Goal: Task Accomplishment & Management: Use online tool/utility

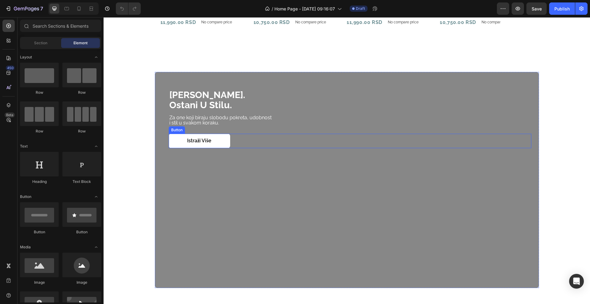
scroll to position [535, 0]
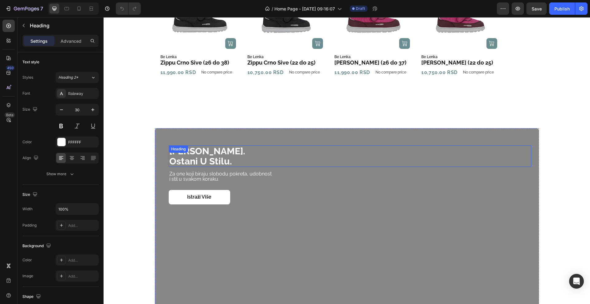
click at [182, 153] on div "budi barefoot. ostani u stilu. Heading" at bounding box center [350, 156] width 363 height 22
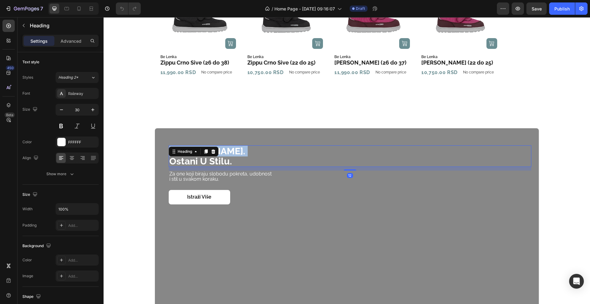
click at [229, 148] on strong "budi barefoot." at bounding box center [207, 151] width 76 height 11
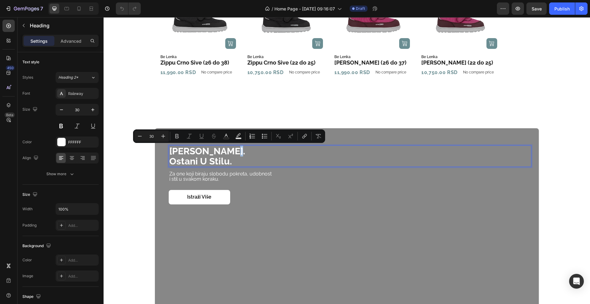
click at [225, 149] on strong "budi barefoot." at bounding box center [207, 151] width 76 height 11
click at [229, 151] on strong "budi barefoot." at bounding box center [207, 151] width 76 height 11
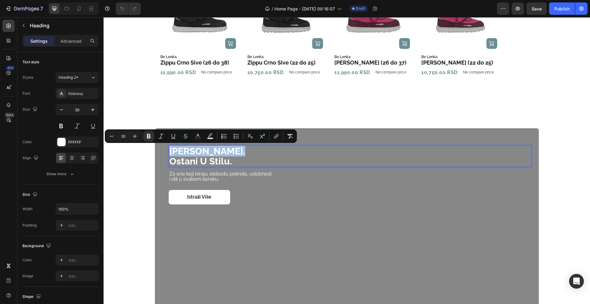
drag, startPoint x: 230, startPoint y: 151, endPoint x: 169, endPoint y: 152, distance: 60.9
click at [169, 152] on p "budi barefoot. ostani u stilu." at bounding box center [349, 156] width 361 height 20
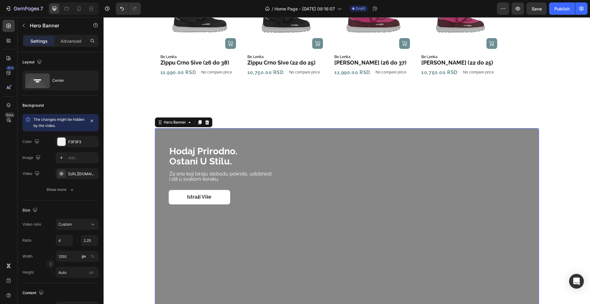
click at [155, 140] on div "Overlay" at bounding box center [347, 236] width 384 height 216
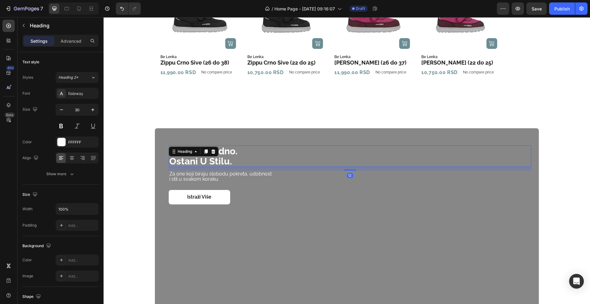
click at [218, 158] on strong "ostani u stilu." at bounding box center [200, 161] width 63 height 11
drag, startPoint x: 231, startPoint y: 159, endPoint x: 164, endPoint y: 164, distance: 66.9
click at [164, 164] on div "Hodaj prirodno. ostani u stilu. Heading 12 Za one koji biraju slobodu pokreta, …" at bounding box center [347, 236] width 384 height 216
click at [163, 211] on div "Overlay" at bounding box center [347, 236] width 384 height 216
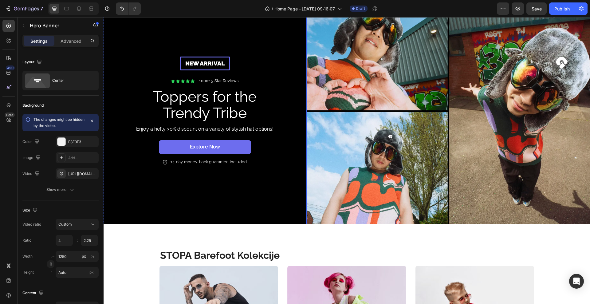
scroll to position [0, 0]
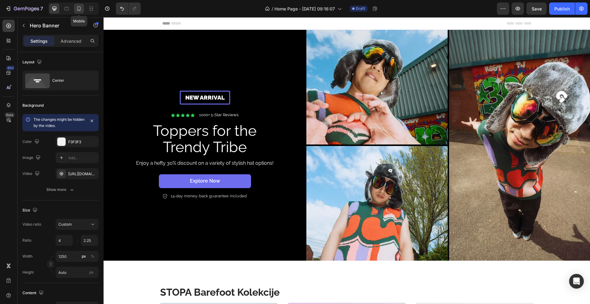
click at [76, 11] on icon at bounding box center [79, 9] width 6 height 6
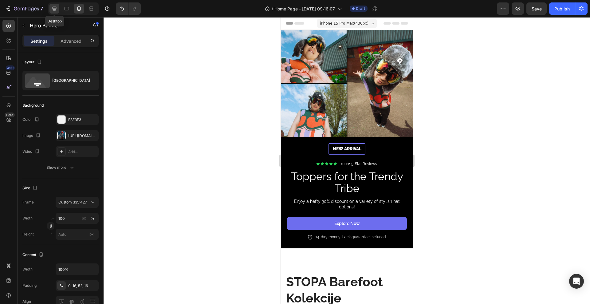
click at [53, 9] on icon at bounding box center [54, 9] width 6 height 6
type input "1200"
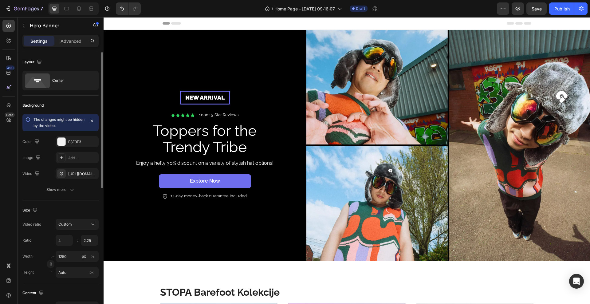
click at [28, 118] on icon at bounding box center [28, 120] width 6 height 6
click at [93, 118] on button "button" at bounding box center [92, 121] width 9 height 9
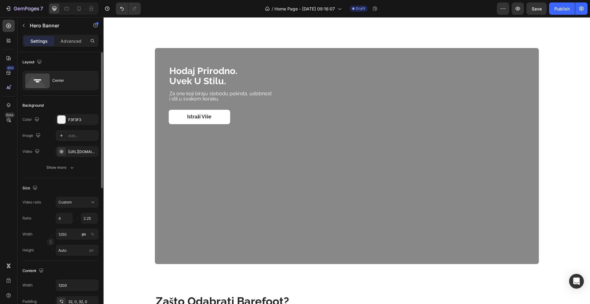
scroll to position [615, 0]
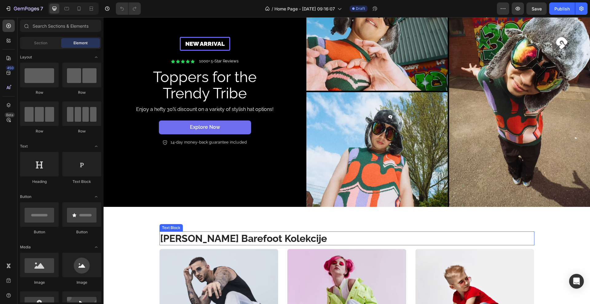
scroll to position [115, 0]
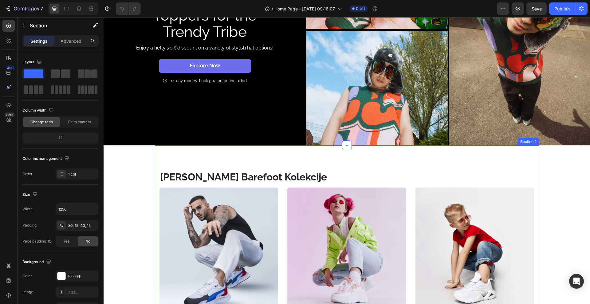
click at [298, 153] on div "STOPA Barefoot Kolekcije Text Block Row ZA NJEGA Text block Row Row Hero Banner…" at bounding box center [347, 246] width 384 height 202
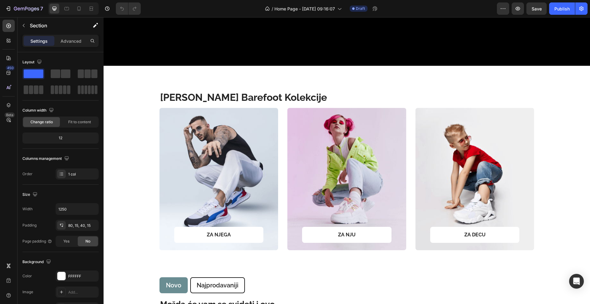
scroll to position [384, 0]
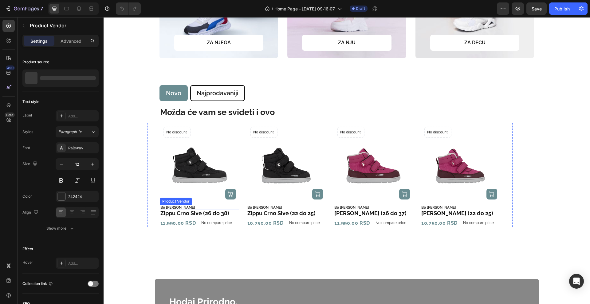
click at [164, 208] on h2 "Be [PERSON_NAME]" at bounding box center [199, 207] width 79 height 5
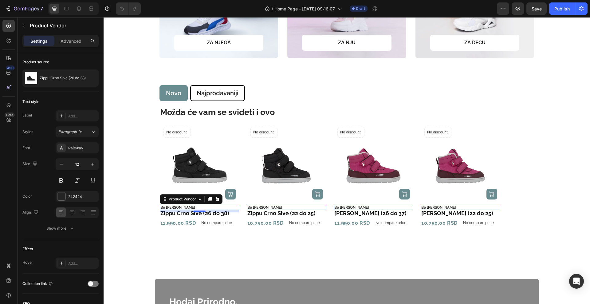
click at [195, 212] on div at bounding box center [199, 212] width 12 height 2
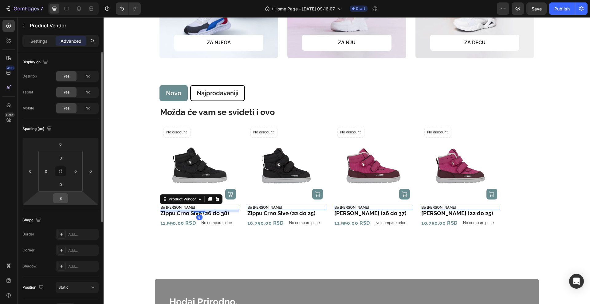
click at [62, 202] on input "8" at bounding box center [60, 198] width 12 height 9
type input "10"
click at [0, 175] on div "450 Beta" at bounding box center [9, 160] width 18 height 287
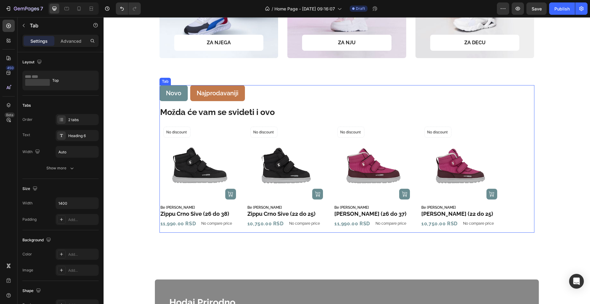
click at [211, 98] on li "Najprodavaniji" at bounding box center [217, 93] width 55 height 16
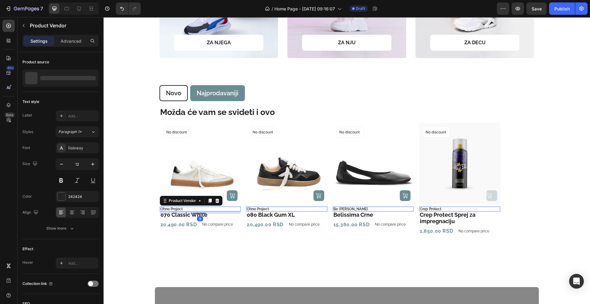
click at [195, 209] on h2 "Ohne Project" at bounding box center [200, 209] width 81 height 5
click at [78, 41] on p "Advanced" at bounding box center [71, 41] width 21 height 6
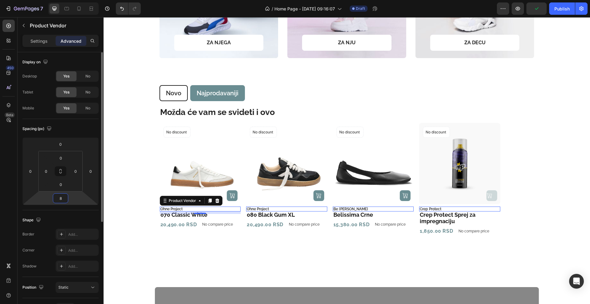
click at [62, 196] on input "8" at bounding box center [60, 198] width 12 height 9
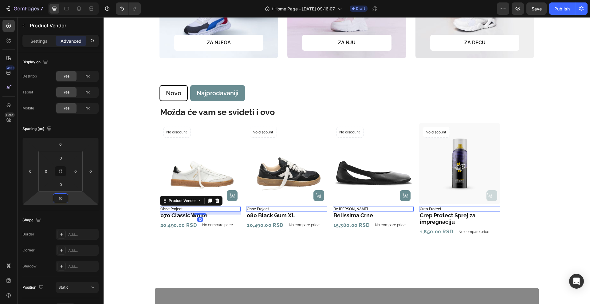
type input "10"
click at [0, 183] on div "450 Beta" at bounding box center [9, 160] width 18 height 287
click at [385, 230] on div "Product Images (P) Cart Button No discount Not be displayed when published Prod…" at bounding box center [373, 179] width 81 height 113
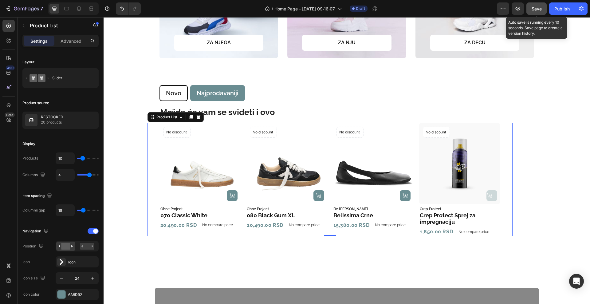
click at [539, 7] on span "Save" at bounding box center [537, 8] width 10 height 5
drag, startPoint x: 514, startPoint y: 15, endPoint x: 513, endPoint y: 11, distance: 3.4
click at [513, 14] on div "7 / Home Page - Aug 1, 09:16:07 Draft Preview Save Publish" at bounding box center [295, 9] width 590 height 18
click at [516, 10] on icon "button" at bounding box center [518, 9] width 6 height 6
click at [148, 146] on div "Product Images (P) Cart Button No discount Not be displayed when published Prod…" at bounding box center [330, 179] width 365 height 113
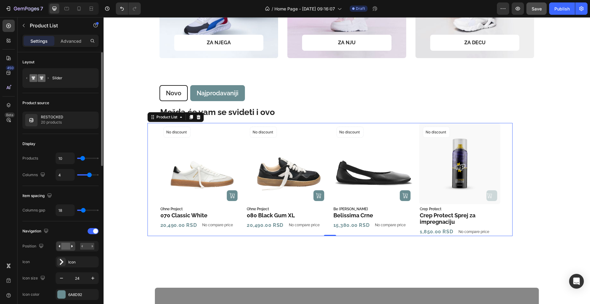
click at [89, 176] on input "range" at bounding box center [88, 174] width 22 height 1
type input "5"
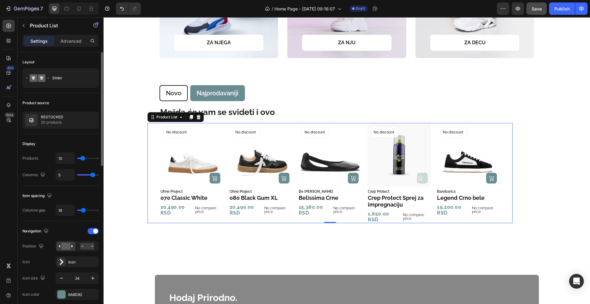
type input "4"
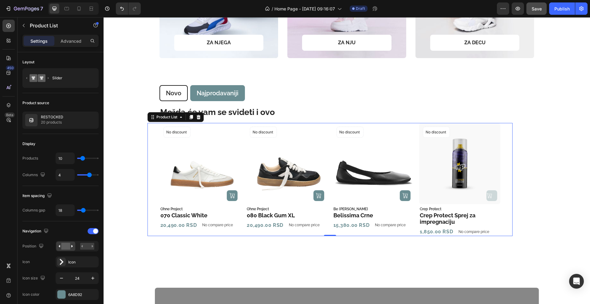
click at [16, 191] on div "450 Beta" at bounding box center [9, 160] width 18 height 287
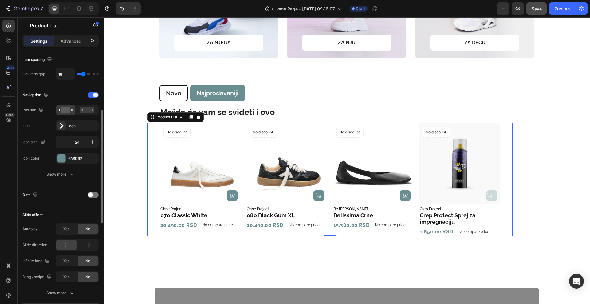
scroll to position [0, 0]
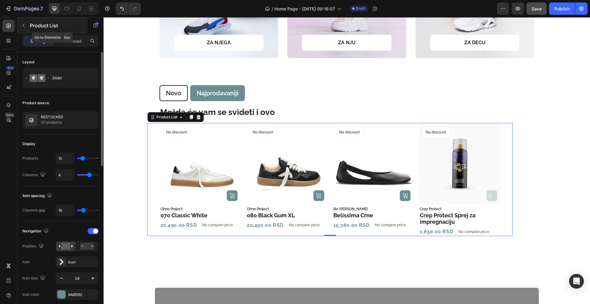
click at [24, 22] on button "button" at bounding box center [24, 26] width 10 height 10
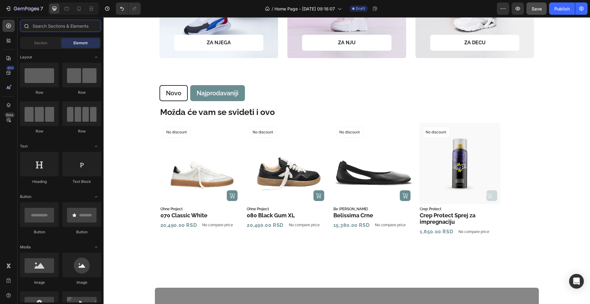
drag, startPoint x: 38, startPoint y: 28, endPoint x: 35, endPoint y: 25, distance: 4.2
click at [36, 26] on input "text" at bounding box center [60, 26] width 81 height 12
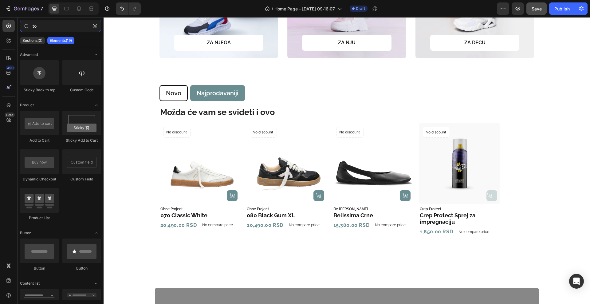
type input "t"
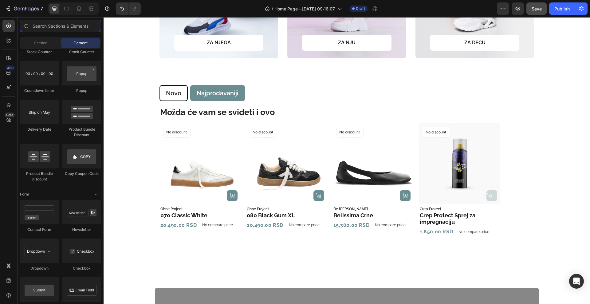
scroll to position [1338, 0]
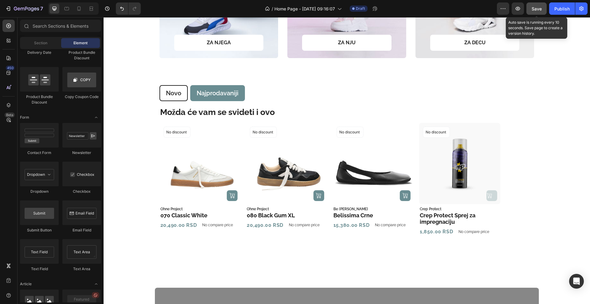
click at [541, 9] on span "Save" at bounding box center [537, 8] width 10 height 5
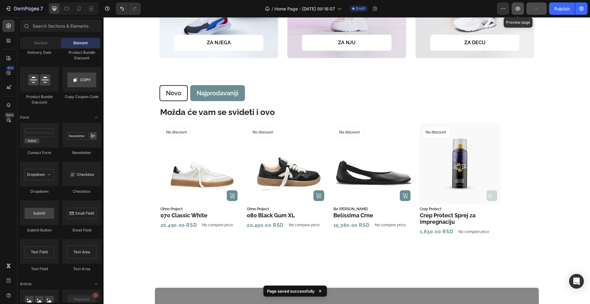
click at [520, 7] on icon "button" at bounding box center [518, 9] width 6 height 6
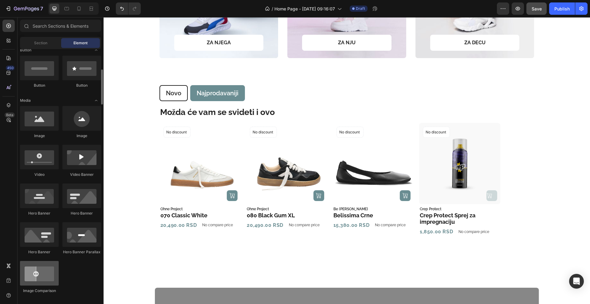
scroll to position [0, 0]
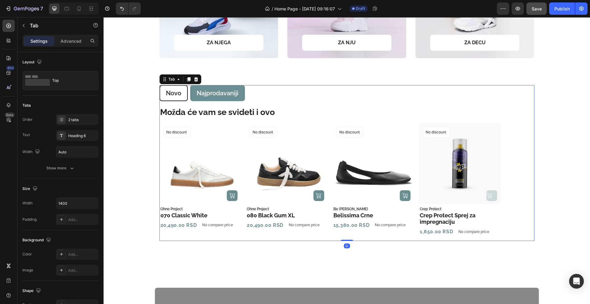
click at [237, 120] on div "Možda će vam se svideti i ovo Text Block Product Images (P) Cart Button No disc…" at bounding box center [346, 171] width 365 height 130
click at [160, 157] on img at bounding box center [200, 163] width 81 height 81
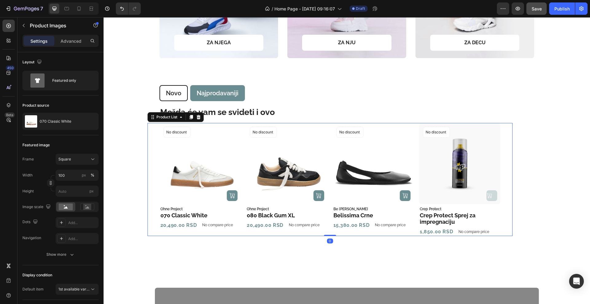
click at [239, 162] on div "Product Images (P) Cart Button No discount Not be displayed when published Prod…" at bounding box center [330, 179] width 341 height 113
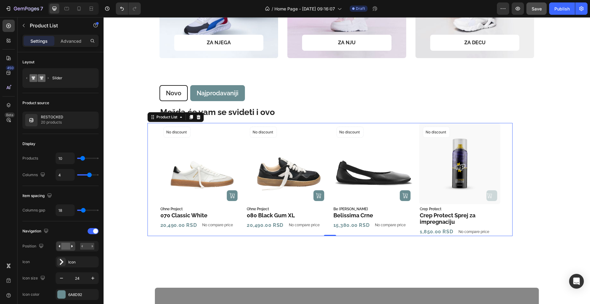
click at [239, 144] on div "Product Images (P) Cart Button No discount Not be displayed when published Prod…" at bounding box center [330, 179] width 341 height 113
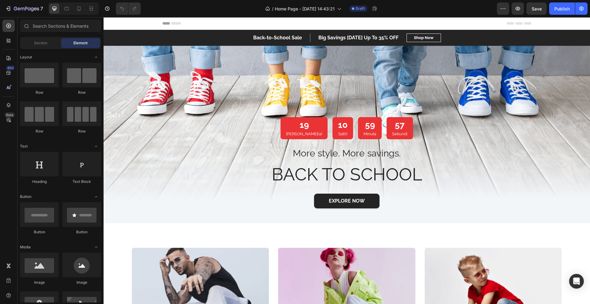
drag, startPoint x: 112, startPoint y: 28, endPoint x: 192, endPoint y: 212, distance: 200.8
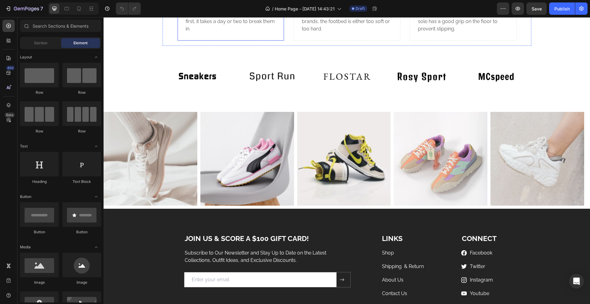
scroll to position [1156, 0]
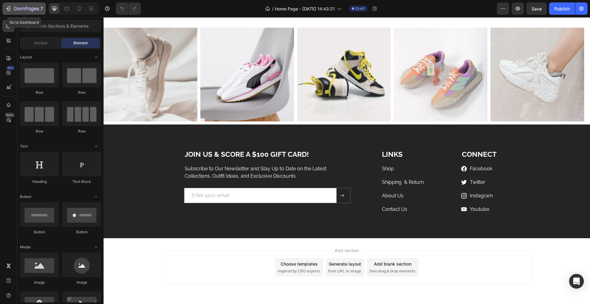
click at [10, 7] on icon "button" at bounding box center [8, 9] width 6 height 6
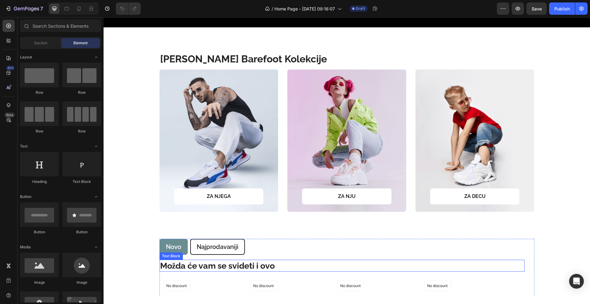
scroll to position [346, 0]
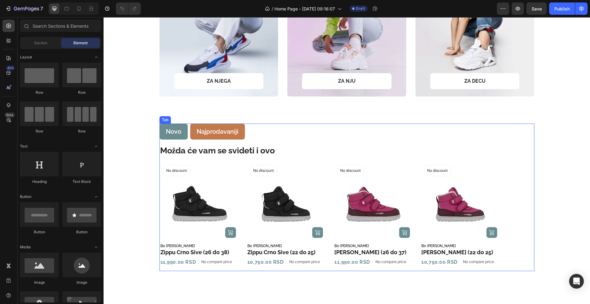
click at [192, 135] on li "Najprodavaniji" at bounding box center [217, 132] width 55 height 16
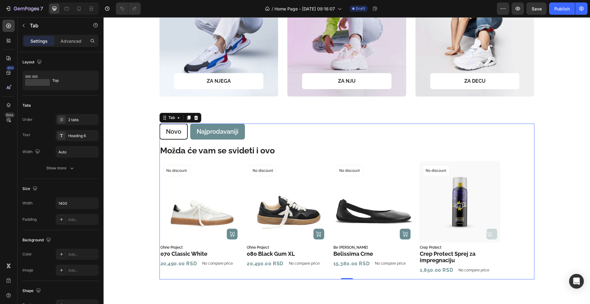
click at [241, 160] on div "Možda će vam se svideti i ovo Text Block Product Images (P) Cart Button No disc…" at bounding box center [346, 209] width 365 height 130
click at [237, 189] on img at bounding box center [200, 201] width 81 height 81
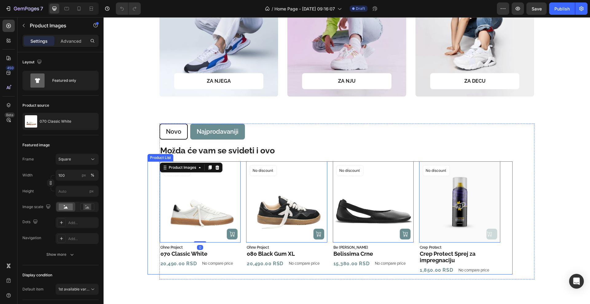
click at [239, 190] on div "Product Images 0 (P) Cart Button No discount Not be displayed when published Pr…" at bounding box center [330, 217] width 341 height 113
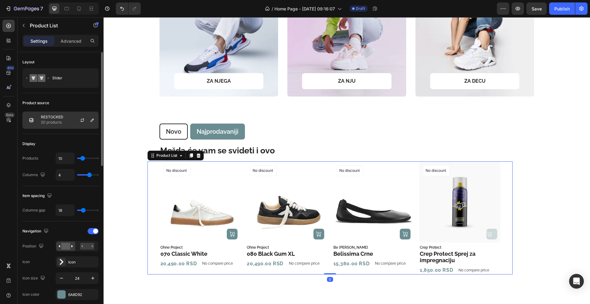
click at [41, 122] on div "RESTOCKED 20 products" at bounding box center [60, 120] width 76 height 17
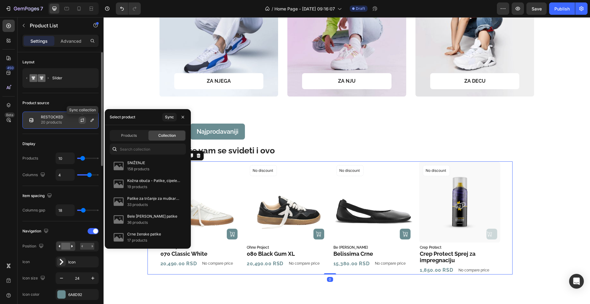
click at [81, 119] on icon "button" at bounding box center [82, 120] width 5 height 5
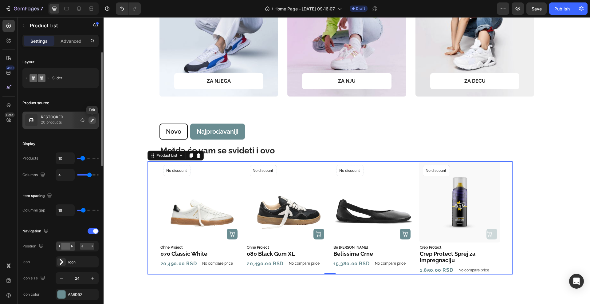
click at [95, 120] on button "button" at bounding box center [92, 120] width 7 height 7
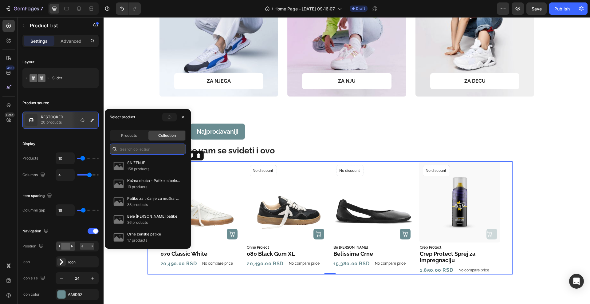
click at [138, 146] on input "text" at bounding box center [148, 149] width 76 height 11
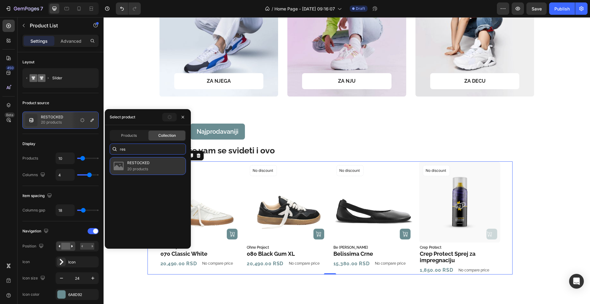
type input "res"
click at [163, 167] on div "RESTOCKED 20 products" at bounding box center [148, 166] width 76 height 18
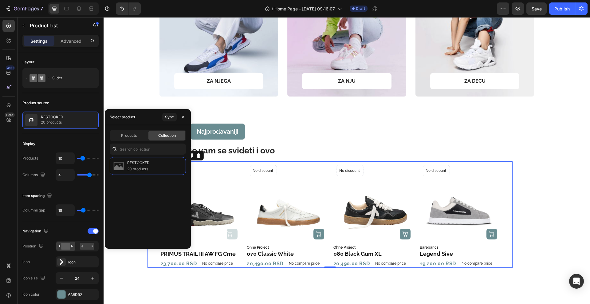
click at [10, 160] on div "450 Beta" at bounding box center [8, 140] width 12 height 240
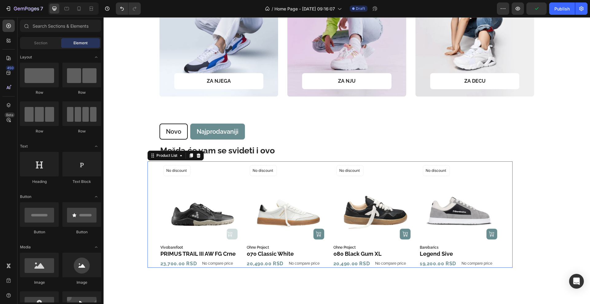
click at [507, 214] on icon "Carousel Next Arrow" at bounding box center [509, 214] width 5 height 7
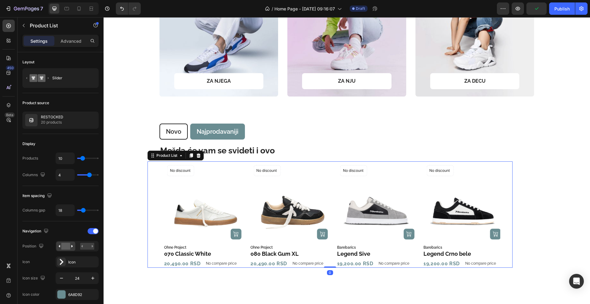
click at [507, 214] on icon "Carousel Next Arrow" at bounding box center [509, 214] width 5 height 7
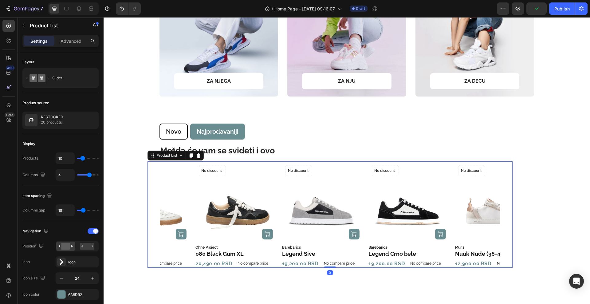
click at [507, 214] on icon "Carousel Next Arrow" at bounding box center [509, 214] width 5 height 7
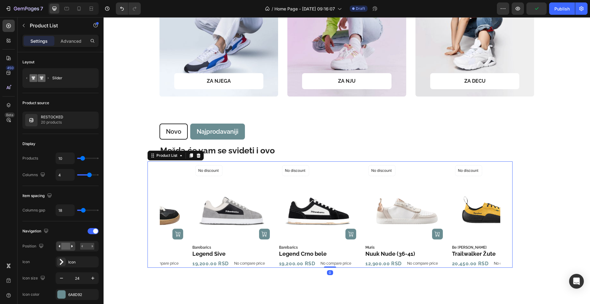
click at [507, 214] on icon "Carousel Next Arrow" at bounding box center [509, 214] width 5 height 7
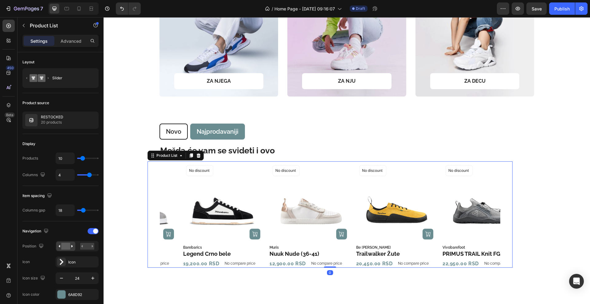
click at [507, 214] on icon "Carousel Next Arrow" at bounding box center [509, 214] width 5 height 7
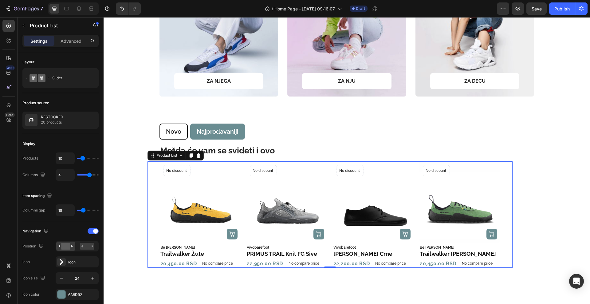
click at [507, 213] on icon "Carousel Next Arrow" at bounding box center [509, 214] width 5 height 7
click at [149, 216] on icon "Carousel Back Arrow" at bounding box center [150, 214] width 3 height 5
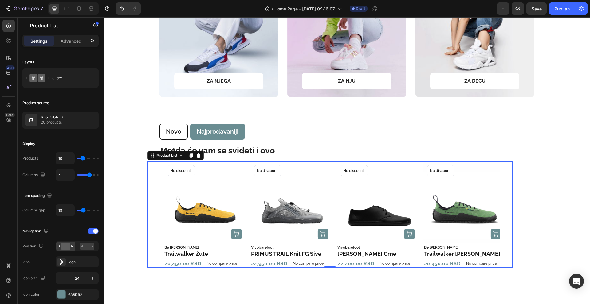
click at [149, 216] on icon "Carousel Back Arrow" at bounding box center [150, 214] width 3 height 5
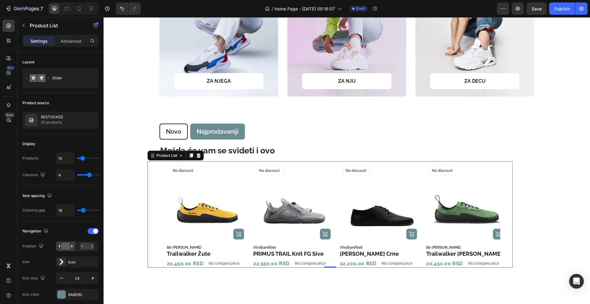
click at [149, 216] on icon "Carousel Back Arrow" at bounding box center [150, 214] width 3 height 5
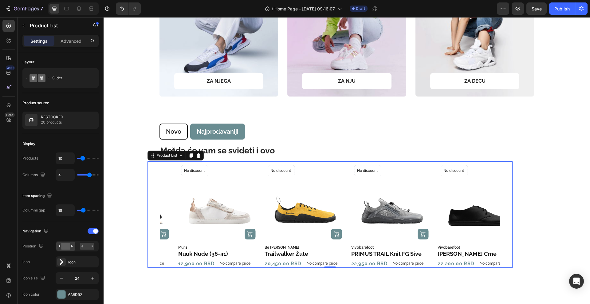
click at [149, 216] on icon "Carousel Back Arrow" at bounding box center [150, 214] width 3 height 5
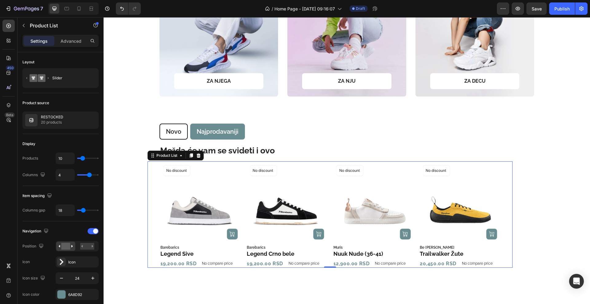
click at [149, 216] on div "Product Images Out Of Stock (P) Cart Button No discount Not be displayed when p…" at bounding box center [330, 214] width 365 height 106
click at [149, 216] on icon "Carousel Back Arrow" at bounding box center [150, 214] width 3 height 5
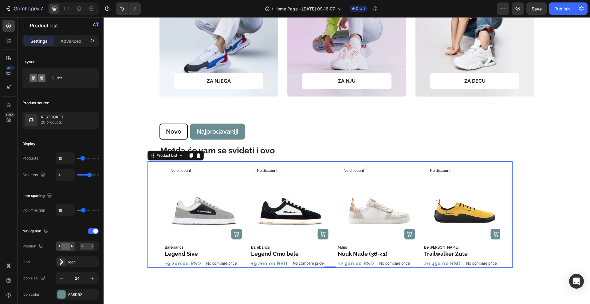
click at [149, 216] on icon "Carousel Back Arrow" at bounding box center [150, 214] width 3 height 5
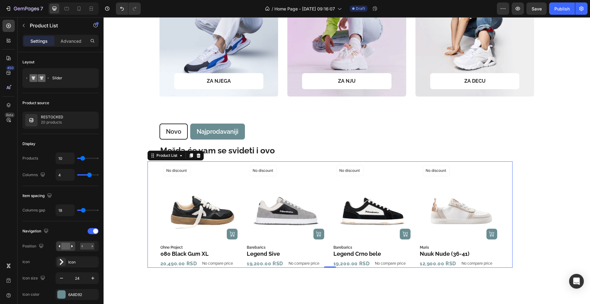
click at [149, 216] on icon "Carousel Back Arrow" at bounding box center [150, 214] width 3 height 5
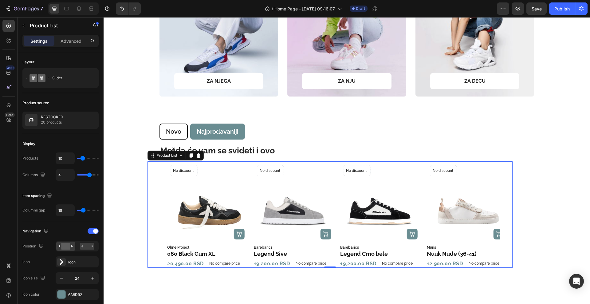
click at [149, 216] on icon "Carousel Back Arrow" at bounding box center [150, 214] width 3 height 5
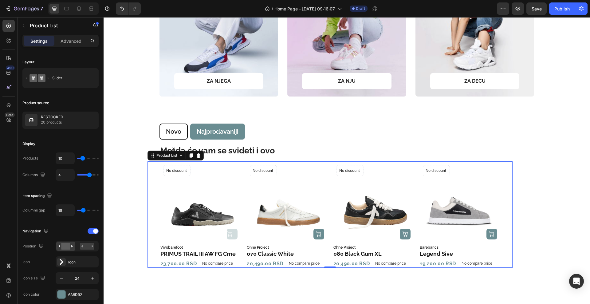
click at [149, 216] on icon "Carousel Back Arrow" at bounding box center [150, 214] width 3 height 5
click at [160, 136] on li "Novo" at bounding box center [174, 132] width 28 height 16
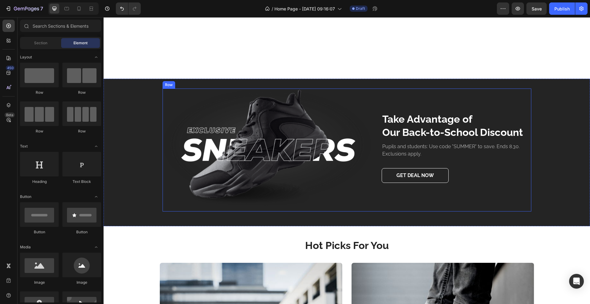
scroll to position [1037, 0]
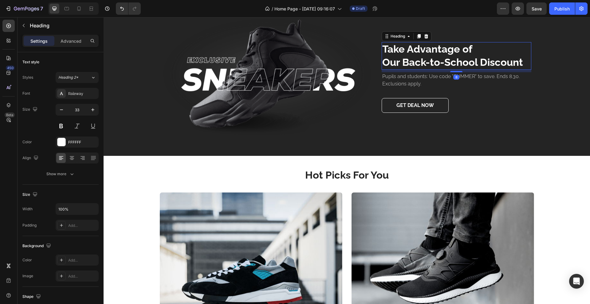
click at [431, 69] on p "Take Advantage of Our Back-to-School Discount" at bounding box center [456, 56] width 148 height 26
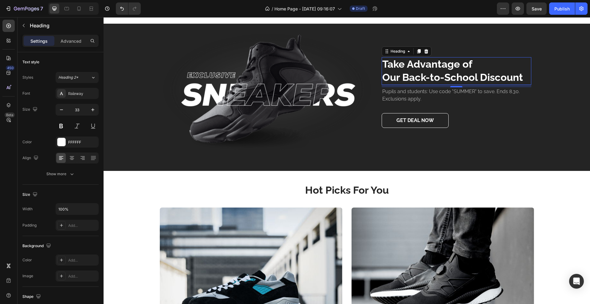
click at [523, 84] on p "Take Advantage of Our Back-to-School Discount" at bounding box center [456, 71] width 148 height 26
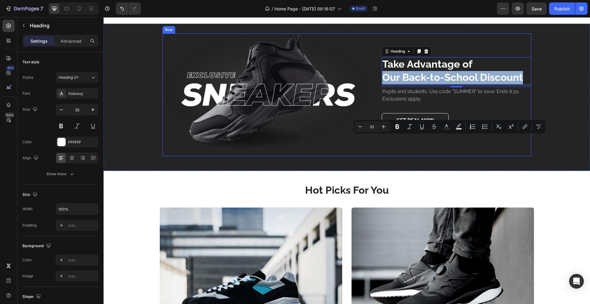
drag, startPoint x: 522, startPoint y: 141, endPoint x: 370, endPoint y: 158, distance: 153.4
click at [370, 156] on div "Image Take Advantage of Our Back-to-School Discount Heading 8 Pupils and studen…" at bounding box center [347, 95] width 369 height 123
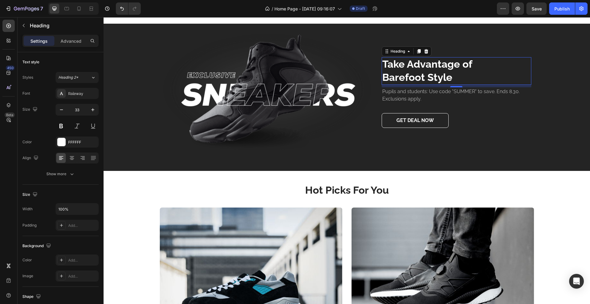
click at [435, 84] on p "Take Advantage of Barefoot Style" at bounding box center [456, 71] width 148 height 26
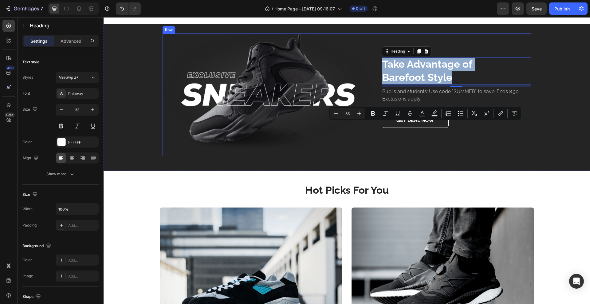
drag, startPoint x: 454, startPoint y: 141, endPoint x: 371, endPoint y: 124, distance: 84.8
click at [371, 124] on div "Image Take Advantage of Barefoot Style Heading 8 Pupils and students: Use code …" at bounding box center [347, 95] width 369 height 123
copy p "Take Advantage of Barefoot Style"
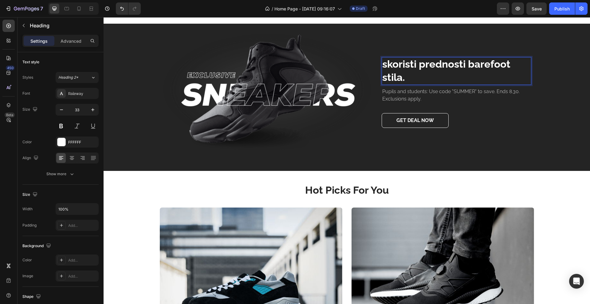
click at [382, 84] on p "skoristi prednosti barefoot stila." at bounding box center [456, 71] width 148 height 26
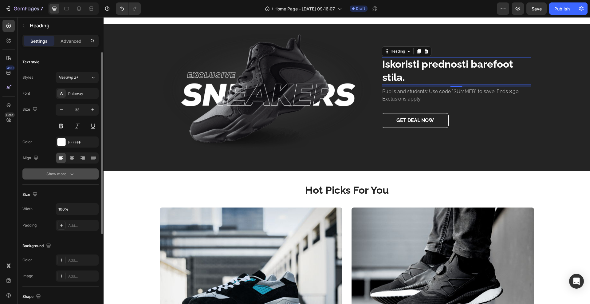
click at [62, 178] on button "Show more" at bounding box center [60, 173] width 76 height 11
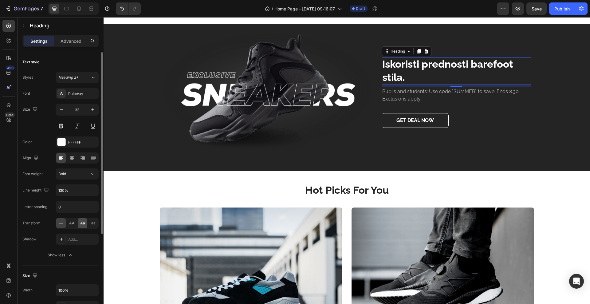
click at [80, 222] on div "Aa" at bounding box center [83, 223] width 10 height 10
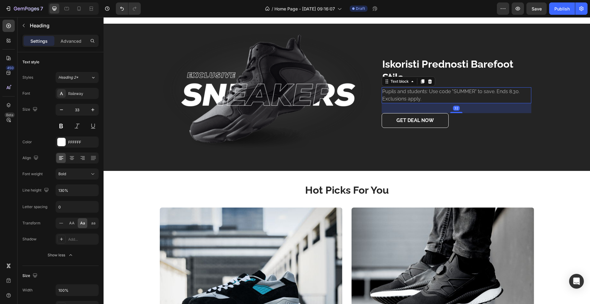
click at [488, 103] on p "Pupils and students: Use code "SUMMER" to save. Ends 8.30. Exclusions apply." at bounding box center [456, 95] width 148 height 15
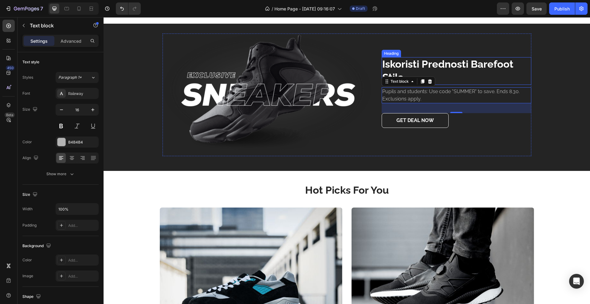
click at [466, 85] on h2 "iskoristi prednosti barefoot stila." at bounding box center [457, 71] width 150 height 28
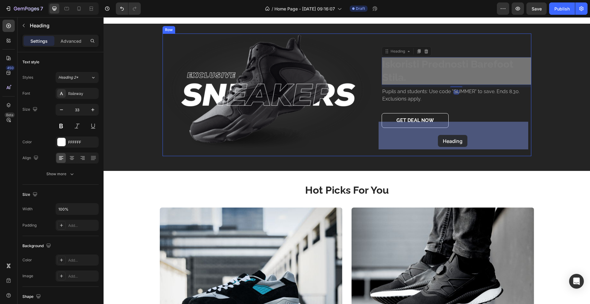
scroll to position [1007, 0]
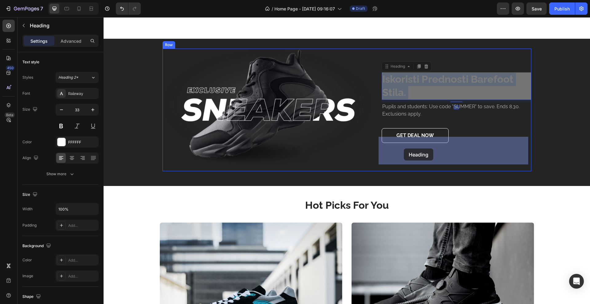
drag, startPoint x: 465, startPoint y: 141, endPoint x: 404, endPoint y: 148, distance: 62.0
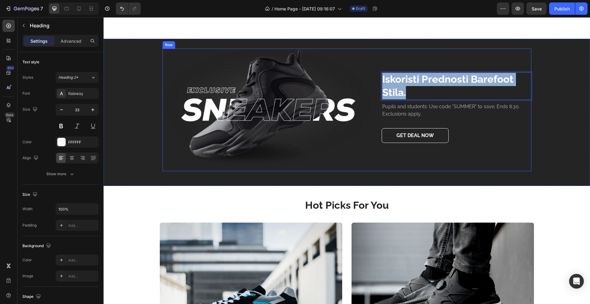
drag, startPoint x: 412, startPoint y: 157, endPoint x: 378, endPoint y: 142, distance: 37.1
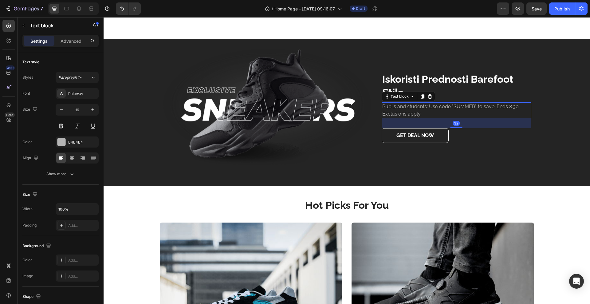
click at [434, 118] on p "Pupils and students: Use code "SUMMER" to save. Ends 8.30. Exclusions apply." at bounding box center [456, 110] width 148 height 15
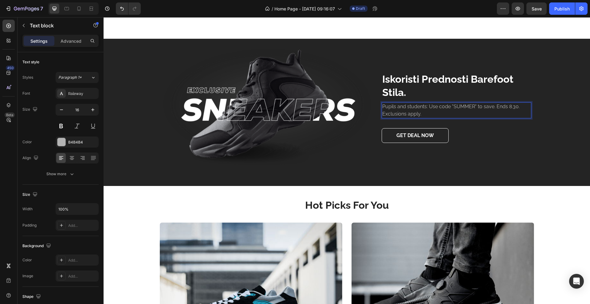
click at [434, 118] on p "Pupils and students: Use code "SUMMER" to save. Ends 8.30. Exclusions apply." at bounding box center [456, 110] width 148 height 15
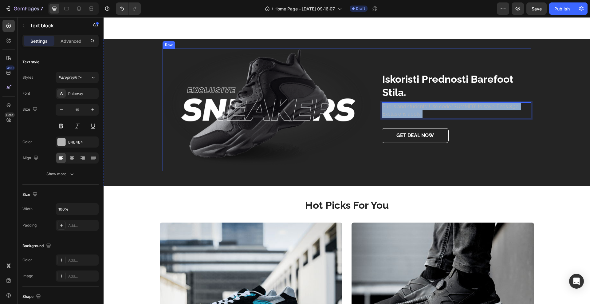
drag, startPoint x: 434, startPoint y: 180, endPoint x: 376, endPoint y: 175, distance: 57.8
click at [376, 171] on div "Image iskoristi prednosti barefoot stila. Heading Pupils and students: Use code…" at bounding box center [347, 110] width 369 height 123
drag, startPoint x: 422, startPoint y: 176, endPoint x: 376, endPoint y: 166, distance: 47.2
click at [376, 166] on div "Image iskoristi prednosti barefoot stila. Heading Pupils and students: Use code…" at bounding box center [347, 110] width 369 height 123
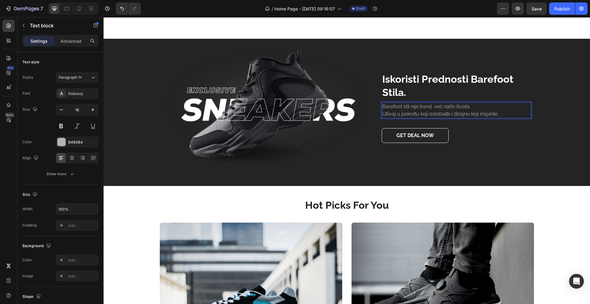
click at [505, 118] on p "Barefoot stil nije trend, već način života. Uživaj u pokretu koji oslobađa i di…" at bounding box center [456, 110] width 148 height 15
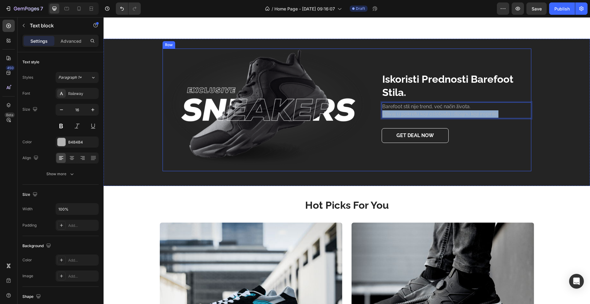
drag, startPoint x: 508, startPoint y: 179, endPoint x: 377, endPoint y: 179, distance: 130.9
click at [377, 171] on div "Image iskoristi prednosti barefoot stila. Heading Barefoot stil nije trend, već…" at bounding box center [347, 110] width 369 height 123
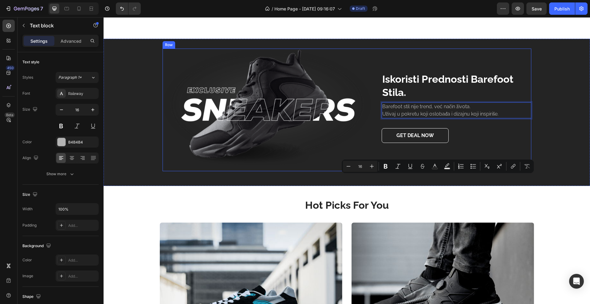
scroll to position [1004, 0]
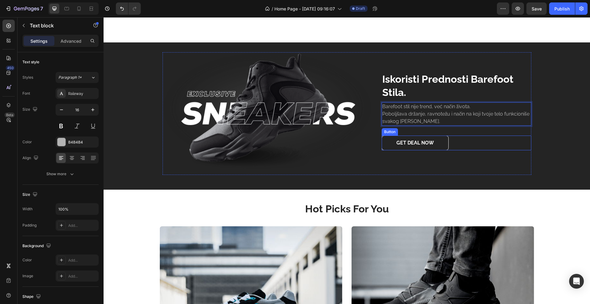
click at [507, 150] on div "GET DEAL NOW Button" at bounding box center [457, 143] width 150 height 15
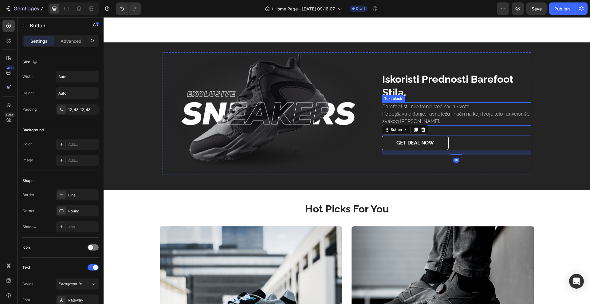
click at [440, 125] on p "Barefoot stil nije trend, već način života. Poboljšava držanje, ravnotežu i nač…" at bounding box center [456, 114] width 148 height 22
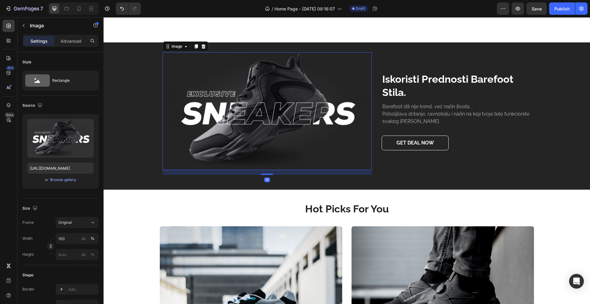
click at [351, 117] on img at bounding box center [267, 111] width 209 height 118
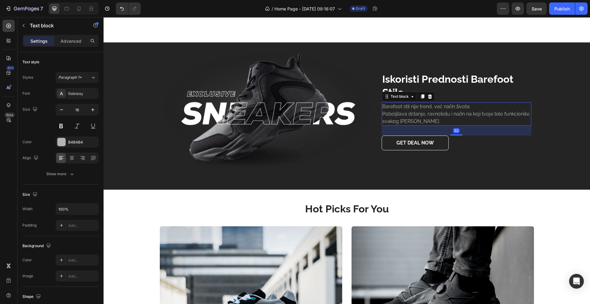
click at [382, 125] on p "Barefoot stil nije trend, već način života. Poboljšava držanje, ravnotežu i nač…" at bounding box center [456, 114] width 148 height 22
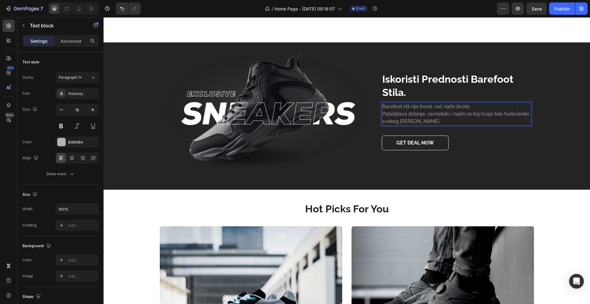
click at [382, 126] on div "Barefoot stil nije trend, već način života. Poboljšava držanje, ravnotežu i nač…" at bounding box center [457, 113] width 150 height 23
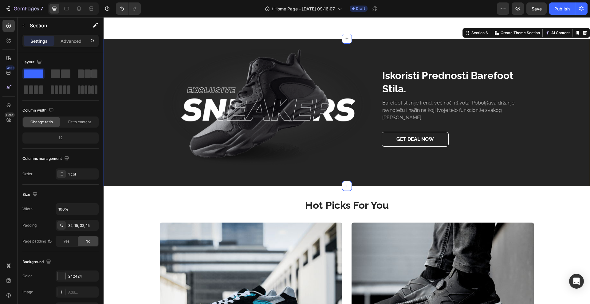
click at [358, 105] on div "Image iskoristi prednosti barefoot stila. Heading Barefoot stil nije trend, već…" at bounding box center [347, 112] width 487 height 147
click at [414, 96] on p "iskoristi prednosti barefoot stila." at bounding box center [456, 82] width 148 height 26
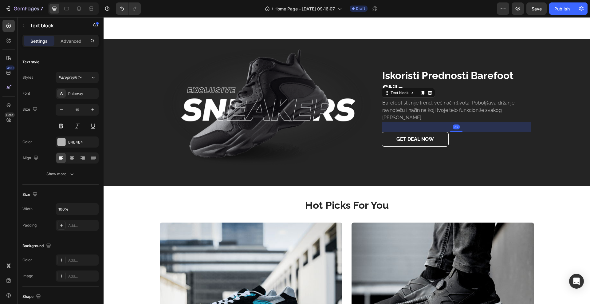
click at [487, 121] on p "Barefoot stil nije trend, već način života. Poboljšava držanje, ravnotežu i nač…" at bounding box center [456, 110] width 148 height 22
click at [531, 176] on div "Image iskoristi prednosti barefoot stila. Heading Barefoot stil nije trend, već…" at bounding box center [346, 113] width 477 height 128
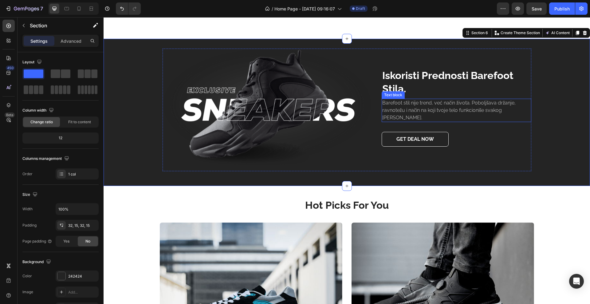
click at [441, 121] on p "Barefoot stil nije trend, već način života. Poboljšava držanje, ravnotežu i nač…" at bounding box center [456, 110] width 148 height 22
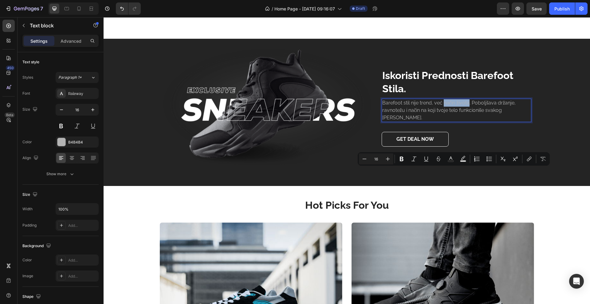
drag, startPoint x: 441, startPoint y: 169, endPoint x: 466, endPoint y: 169, distance: 24.6
click at [406, 158] on button "Bold" at bounding box center [401, 158] width 11 height 11
click at [403, 121] on p "Barefoot stil nije trend, već način života . Poboljšava držanje, ravnotežu i na…" at bounding box center [456, 110] width 148 height 22
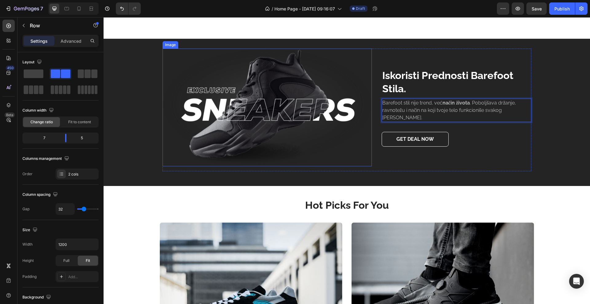
click at [325, 171] on div "Image" at bounding box center [267, 110] width 209 height 123
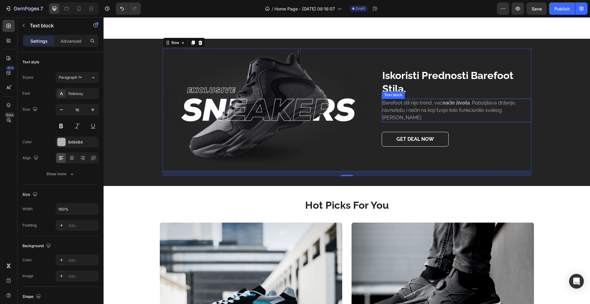
click at [443, 106] on strong "način života" at bounding box center [456, 103] width 27 height 6
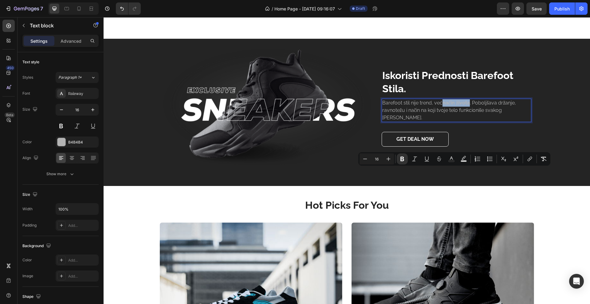
drag, startPoint x: 440, startPoint y: 171, endPoint x: 468, endPoint y: 170, distance: 28.3
click at [429, 160] on icon "Editor contextual toolbar" at bounding box center [427, 159] width 6 height 6
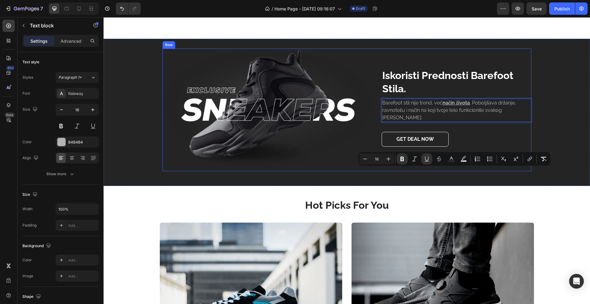
click at [371, 171] on div "Image iskoristi prednosti barefoot stila. Heading Barefoot stil nije trend, već…" at bounding box center [347, 110] width 369 height 123
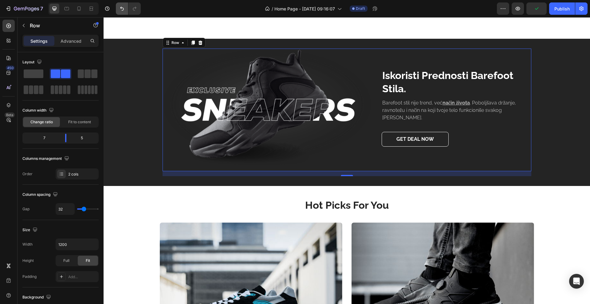
click at [121, 6] on icon "Undo/Redo" at bounding box center [122, 9] width 6 height 6
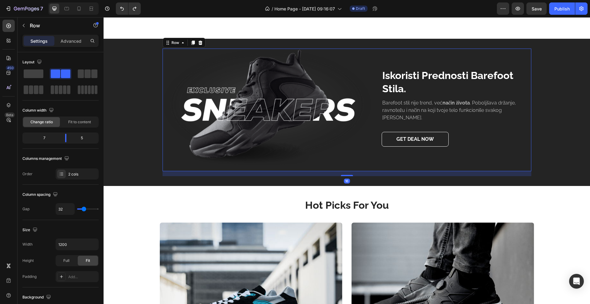
click at [435, 171] on div "iskoristi prednosti barefoot stila. Heading Barefoot stil nije trend, već način…" at bounding box center [457, 110] width 150 height 123
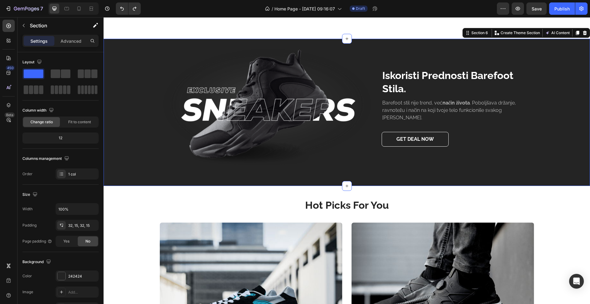
click at [133, 149] on div "Image iskoristi prednosti barefoot stila. Heading Barefoot stil nije trend, već…" at bounding box center [346, 113] width 477 height 128
click at [548, 135] on div "Image iskoristi prednosti barefoot stila. Heading Barefoot stil nije trend, već…" at bounding box center [346, 113] width 477 height 128
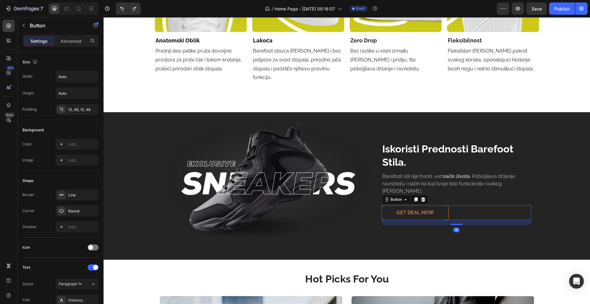
click at [401, 205] on button "GET DEAL NOW" at bounding box center [415, 212] width 67 height 15
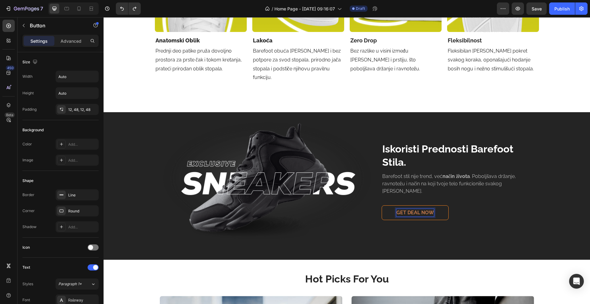
click at [426, 209] on div "GET DEAL NOW" at bounding box center [416, 212] width 38 height 7
click at [426, 209] on p "GET DEAL NOW" at bounding box center [416, 212] width 38 height 7
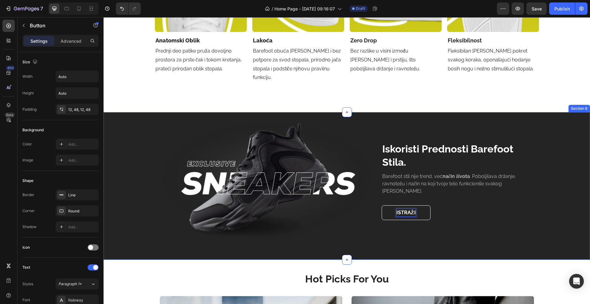
click at [382, 205] on button "ISTRAŽI" at bounding box center [406, 212] width 49 height 15
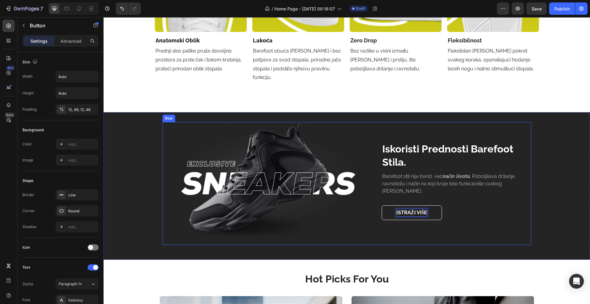
click at [445, 226] on div "iskoristi prednosti barefoot stila. Heading Barefoot stil nije trend, već način…" at bounding box center [457, 183] width 150 height 123
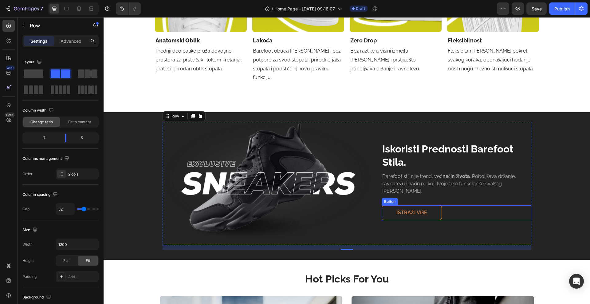
click at [429, 205] on button "ISTRAŽI VIŠE" at bounding box center [412, 212] width 61 height 15
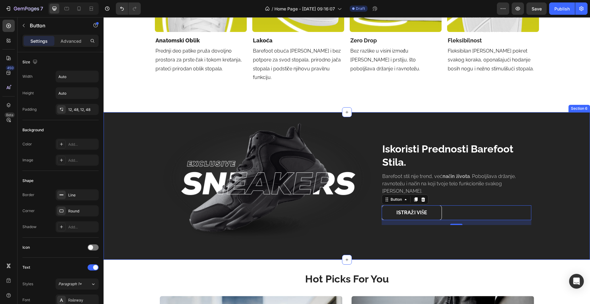
click at [409, 238] on div "Image iskoristi prednosti barefoot stila. Heading Barefoot stil nije trend, već…" at bounding box center [346, 186] width 477 height 128
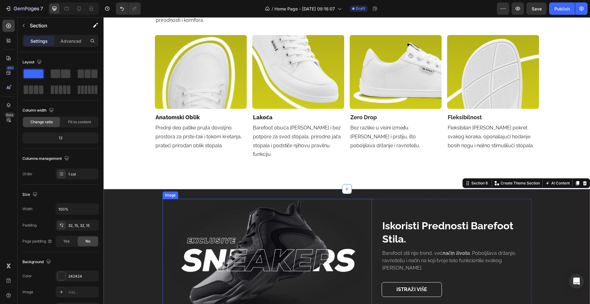
scroll to position [969, 0]
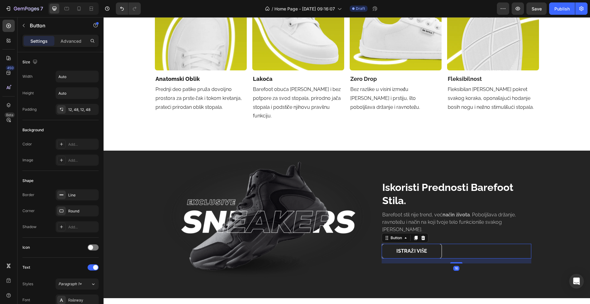
click at [457, 244] on div "ISTRAŽI VIŠE Button 16" at bounding box center [457, 251] width 150 height 15
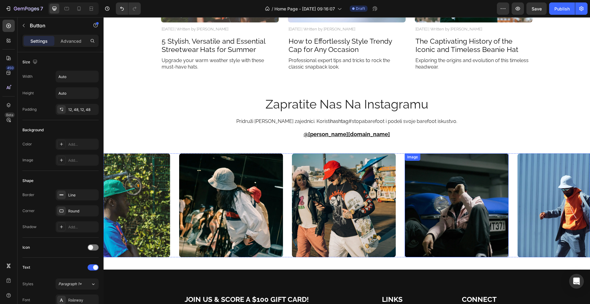
scroll to position [1776, 0]
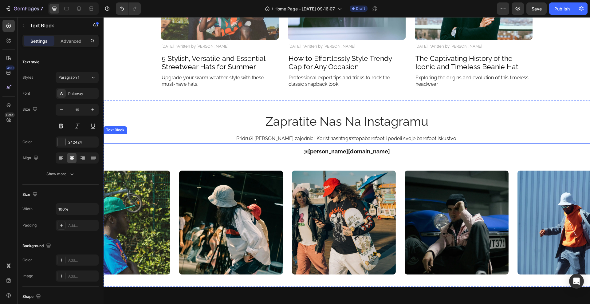
click at [359, 138] on p "Pridruži [PERSON_NAME] zajednici. Koristi hashtag #stopabarefoot i podeli svoje…" at bounding box center [346, 138] width 485 height 9
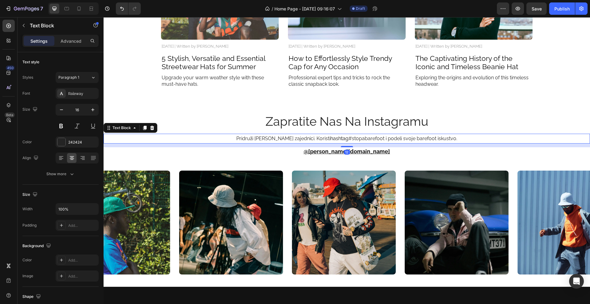
click at [471, 136] on p "Pridruži [PERSON_NAME] zajednici. Koristi hashtag #stopabarefoot i podeli svoje…" at bounding box center [346, 138] width 485 height 9
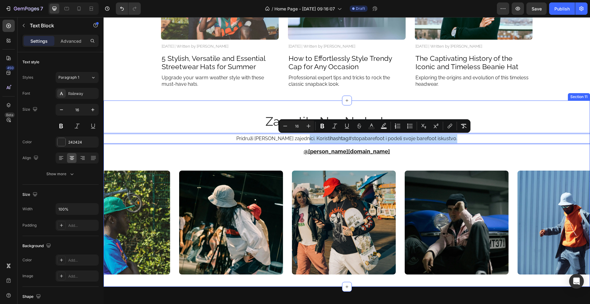
drag, startPoint x: 304, startPoint y: 138, endPoint x: 449, endPoint y: 131, distance: 145.3
click at [449, 131] on div "zapratite nas na instagramu Heading Pridruži [PERSON_NAME] zajednici. Koristi h…" at bounding box center [347, 194] width 487 height 162
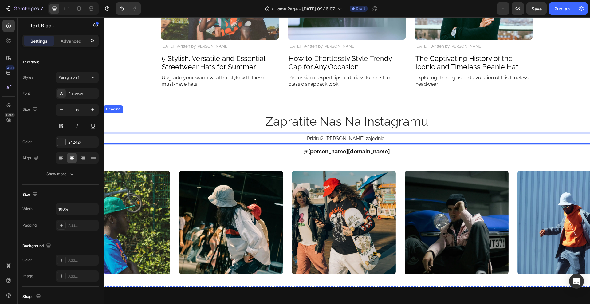
click at [202, 128] on h2 "zapratite nas na instagramu" at bounding box center [347, 121] width 369 height 17
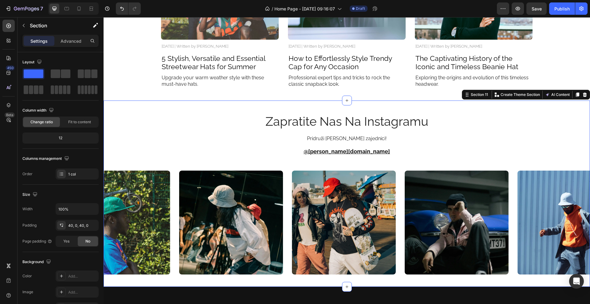
click at [305, 160] on div "zapratite nas na instagramu Heading Pridruži [PERSON_NAME] zajednici! Text Bloc…" at bounding box center [347, 194] width 487 height 162
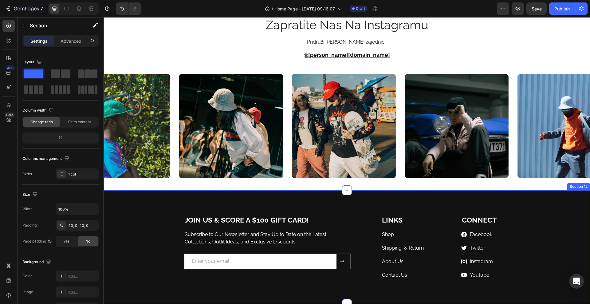
scroll to position [1846, 0]
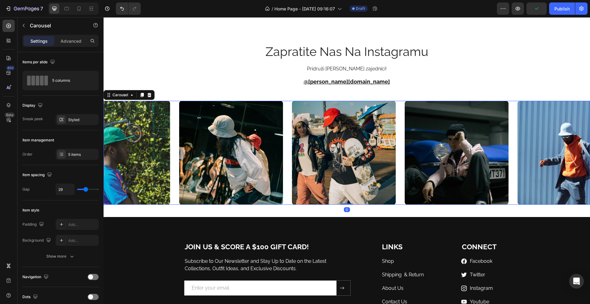
click at [290, 114] on div "Image Image Image Image Image" at bounding box center [347, 153] width 487 height 104
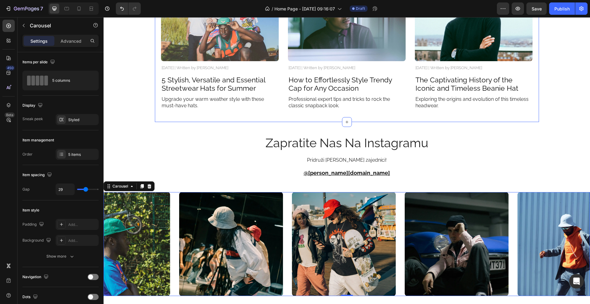
scroll to position [1807, 0]
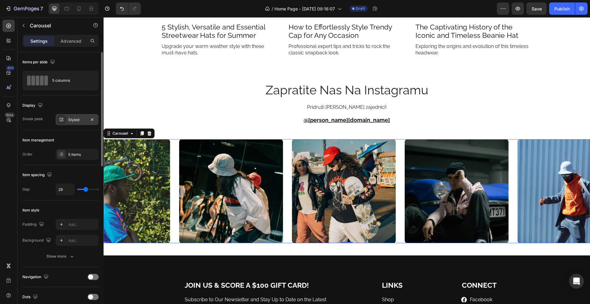
click at [72, 119] on div "Styled" at bounding box center [77, 120] width 18 height 6
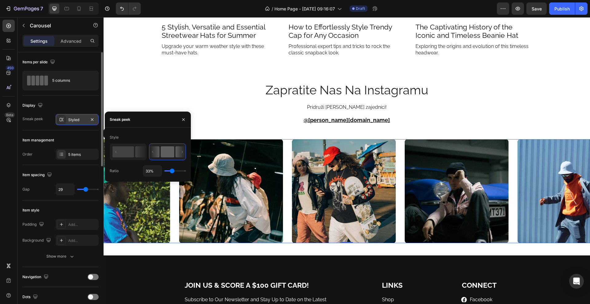
click at [72, 119] on div "Styled" at bounding box center [77, 120] width 18 height 6
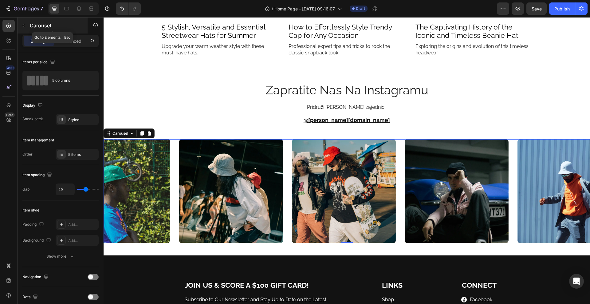
click at [25, 29] on button "button" at bounding box center [24, 26] width 10 height 10
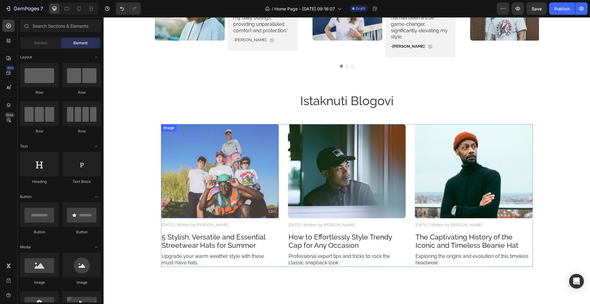
scroll to position [1692, 0]
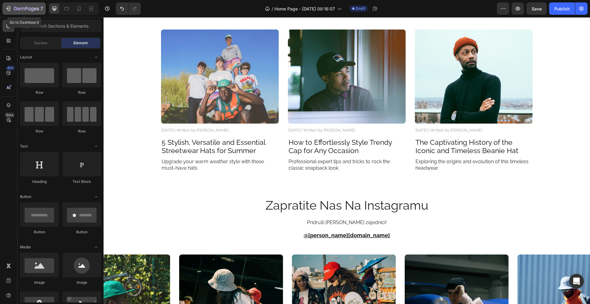
click at [7, 6] on icon "button" at bounding box center [8, 9] width 6 height 6
